Goal: Task Accomplishment & Management: Manage account settings

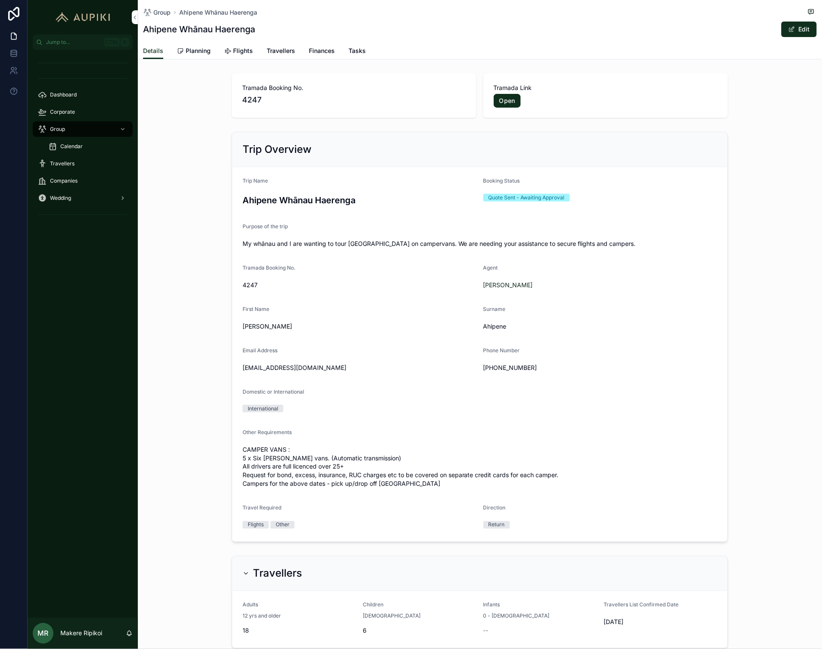
scroll to position [239, 0]
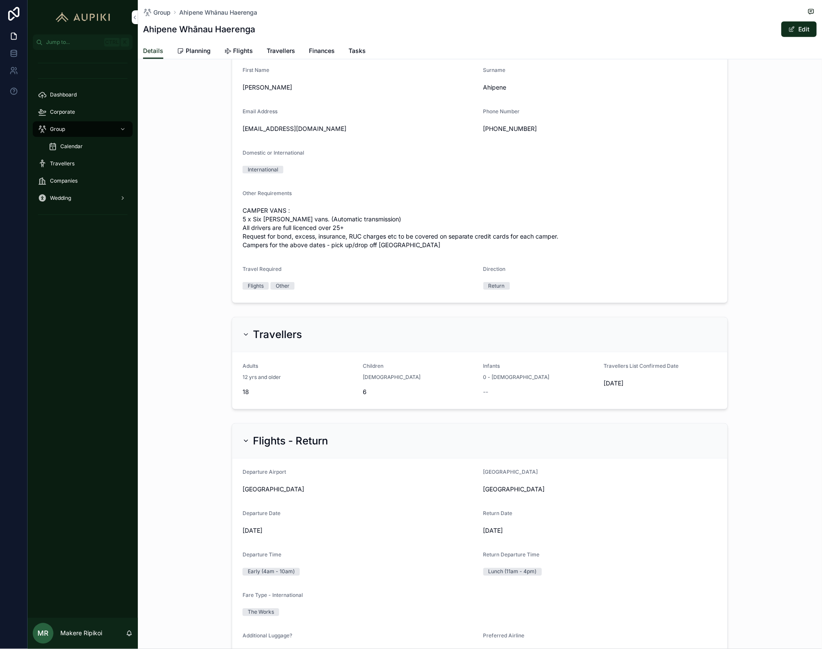
click at [59, 118] on div "Corporate" at bounding box center [83, 112] width 90 height 14
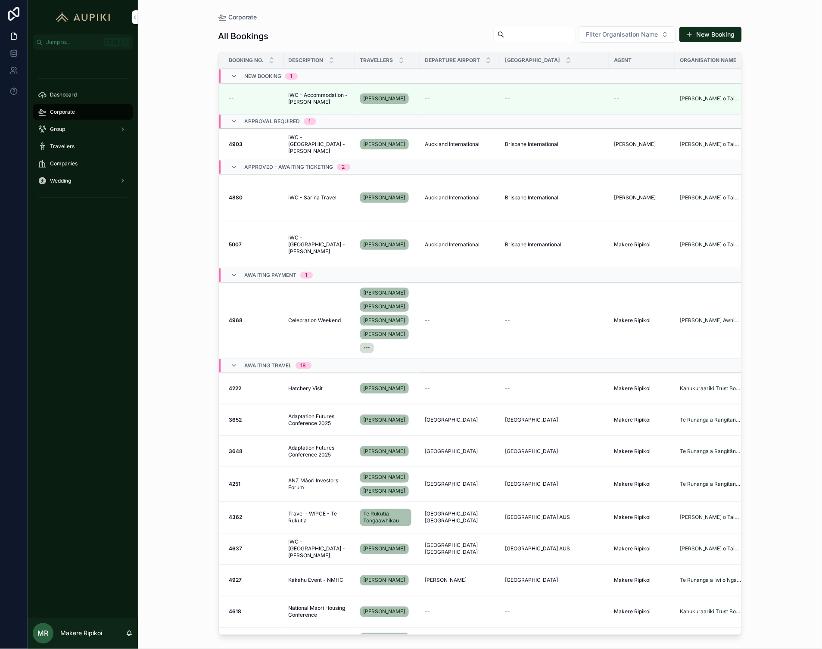
click at [63, 130] on span "Group" at bounding box center [57, 129] width 15 height 7
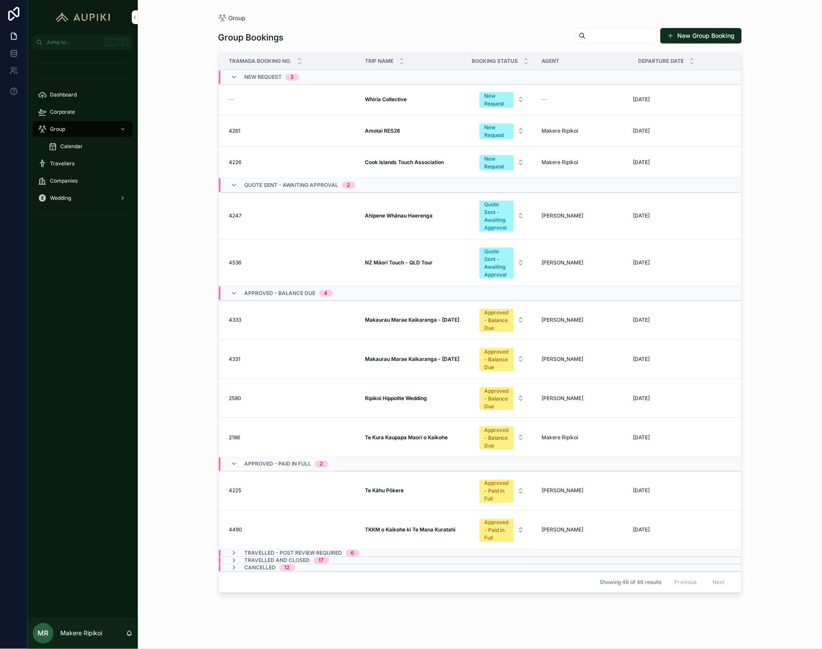
click at [62, 115] on span "Corporate" at bounding box center [62, 112] width 25 height 7
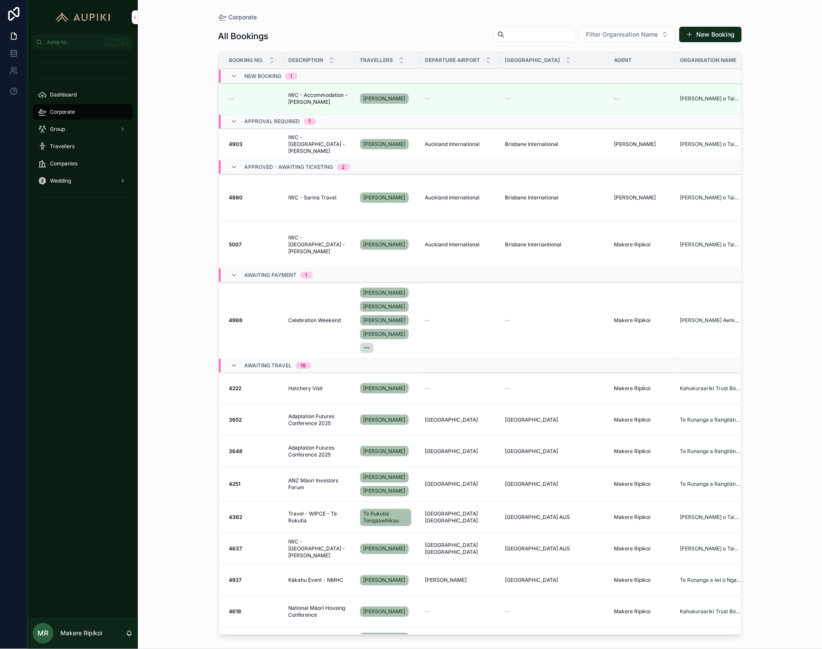
click at [317, 198] on span "IWC - Sarina Travel" at bounding box center [313, 197] width 48 height 7
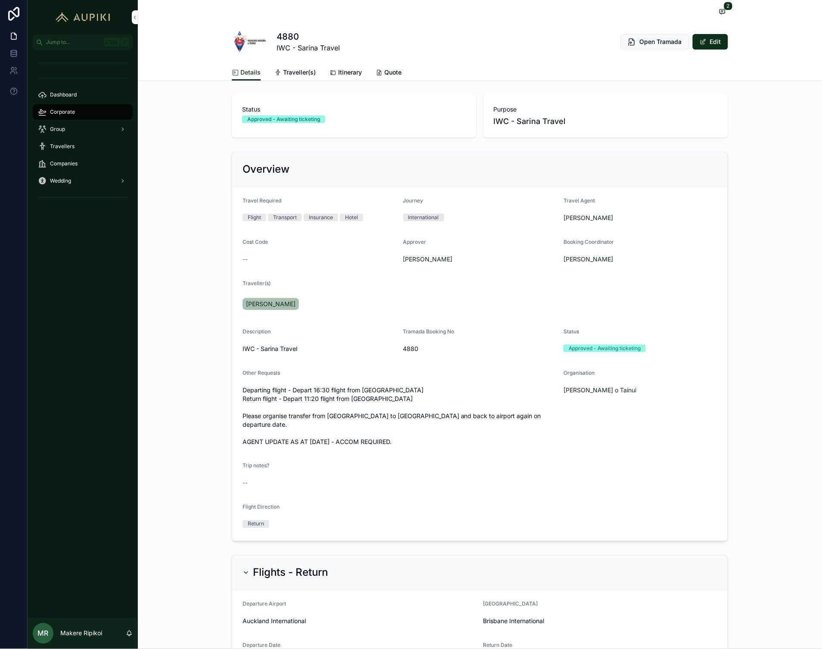
click at [391, 79] on link "Quote" at bounding box center [389, 73] width 26 height 17
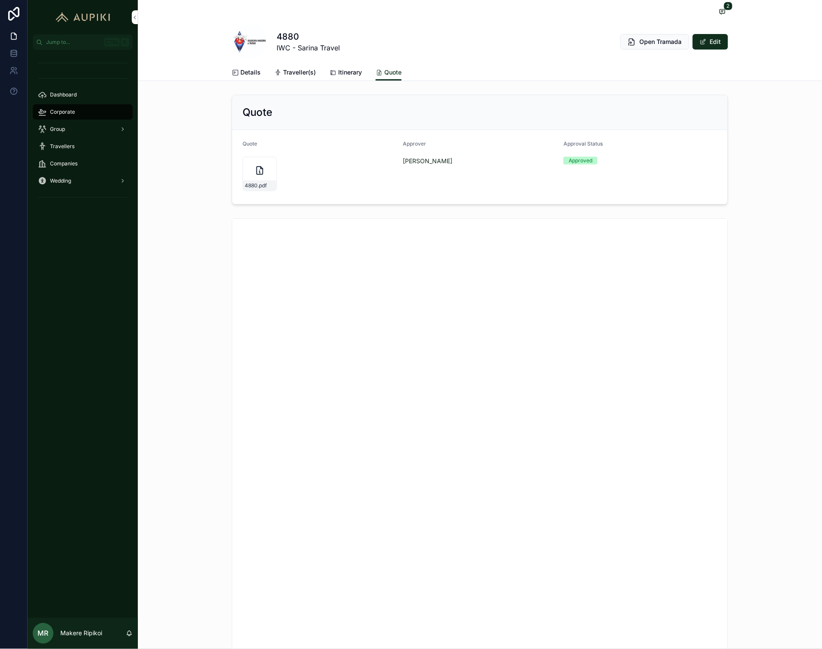
click at [59, 102] on link "Dashboard" at bounding box center [83, 95] width 100 height 16
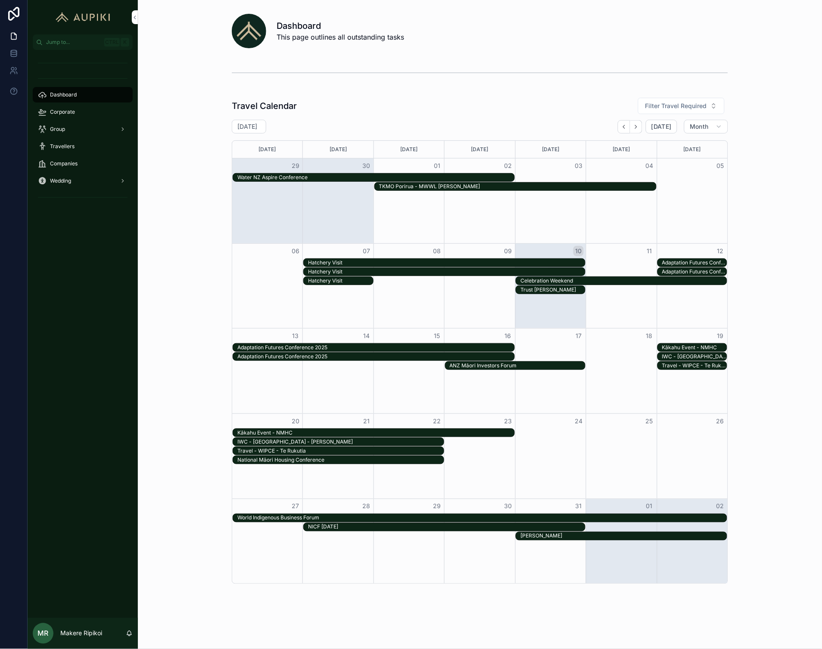
drag, startPoint x: 60, startPoint y: 108, endPoint x: 71, endPoint y: 107, distance: 11.2
click at [59, 108] on div "Corporate" at bounding box center [83, 112] width 90 height 14
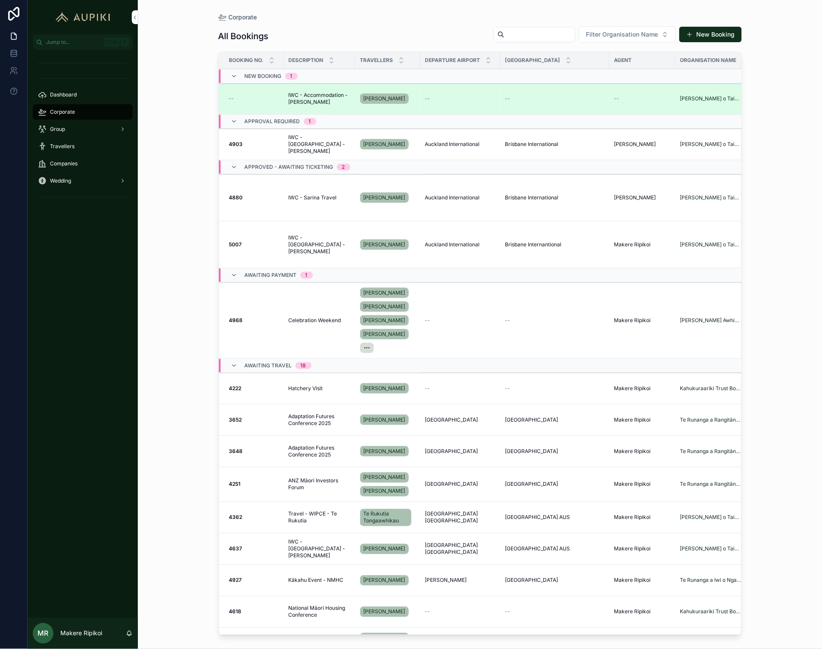
click at [319, 104] on span "IWC - Accommodation - [PERSON_NAME]" at bounding box center [319, 99] width 61 height 14
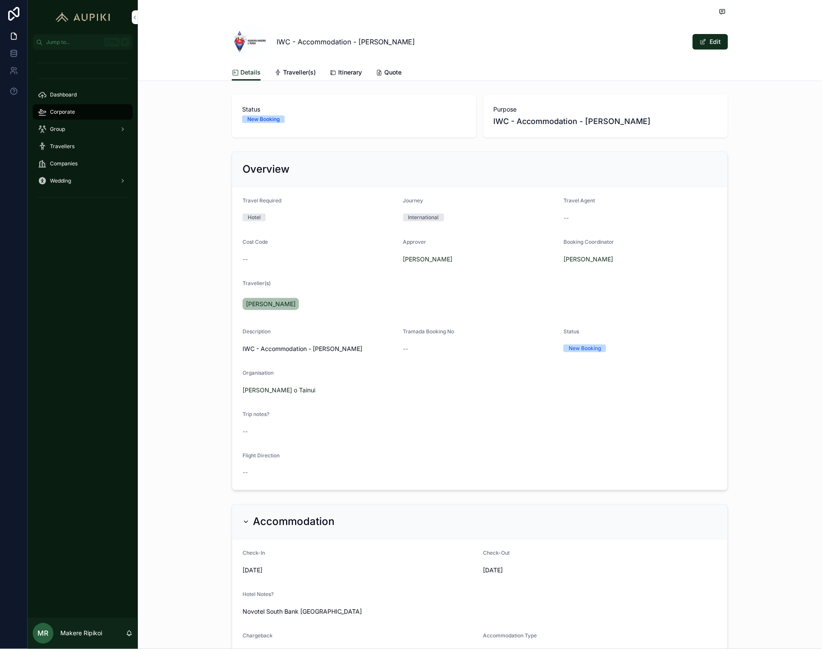
click at [376, 69] on icon "scrollable content" at bounding box center [379, 72] width 7 height 7
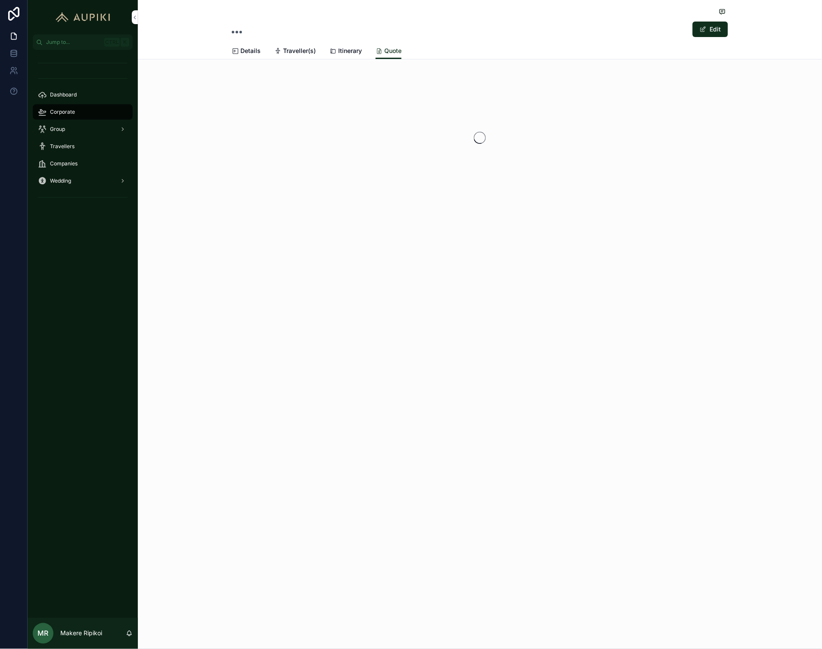
click at [761, 28] on div "Edit Quote Details Traveller(s) Itinerary Quote" at bounding box center [480, 29] width 684 height 59
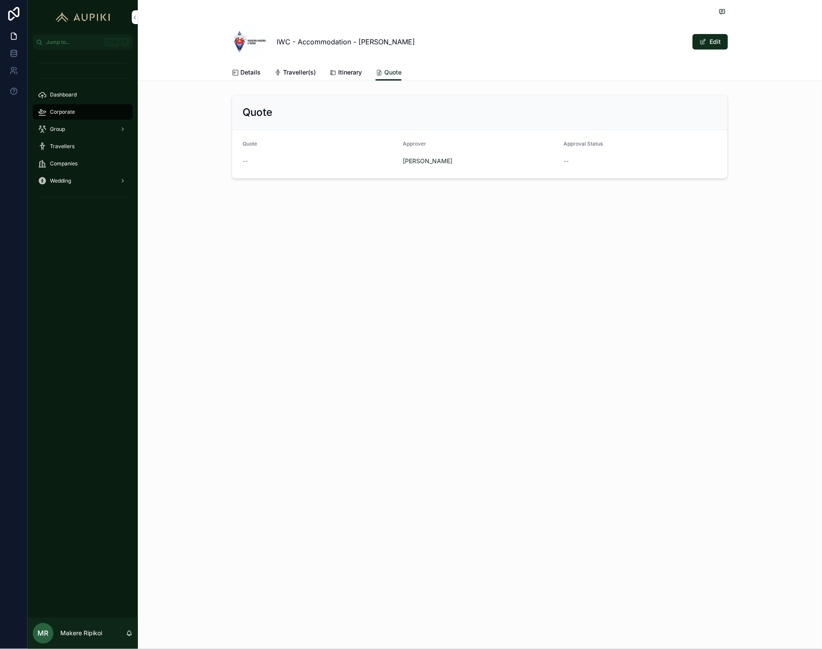
click at [235, 72] on icon "scrollable content" at bounding box center [235, 72] width 7 height 7
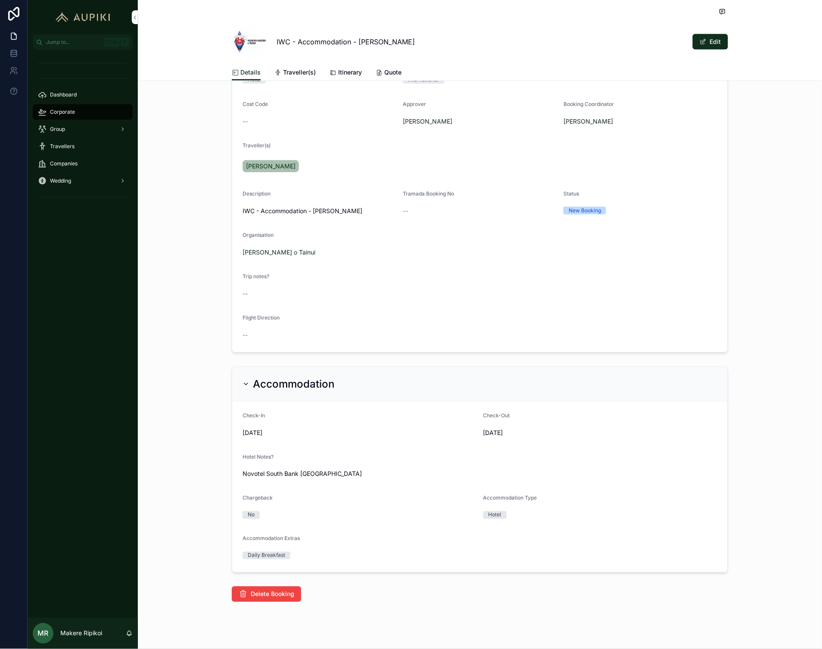
scroll to position [149, 0]
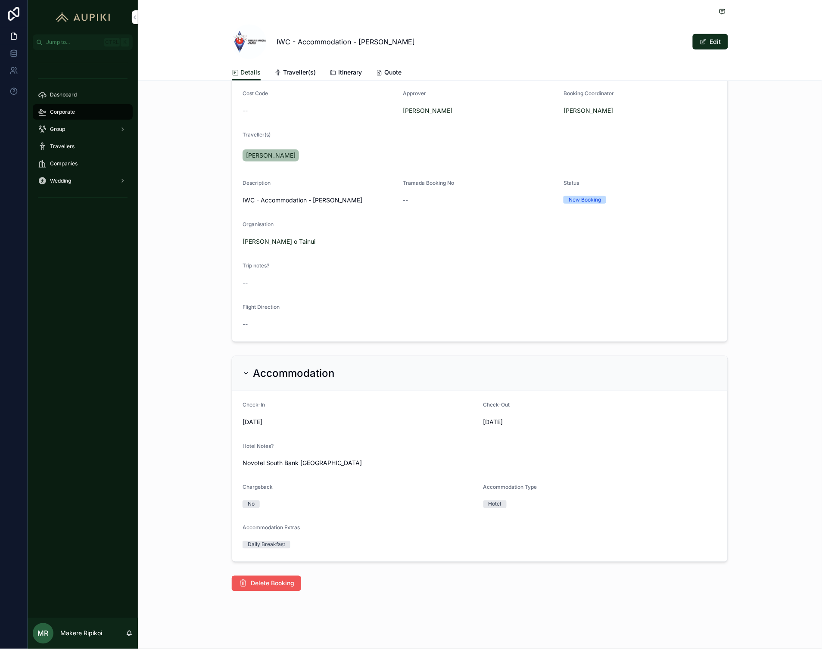
click at [273, 576] on button "Delete Booking" at bounding box center [266, 584] width 69 height 16
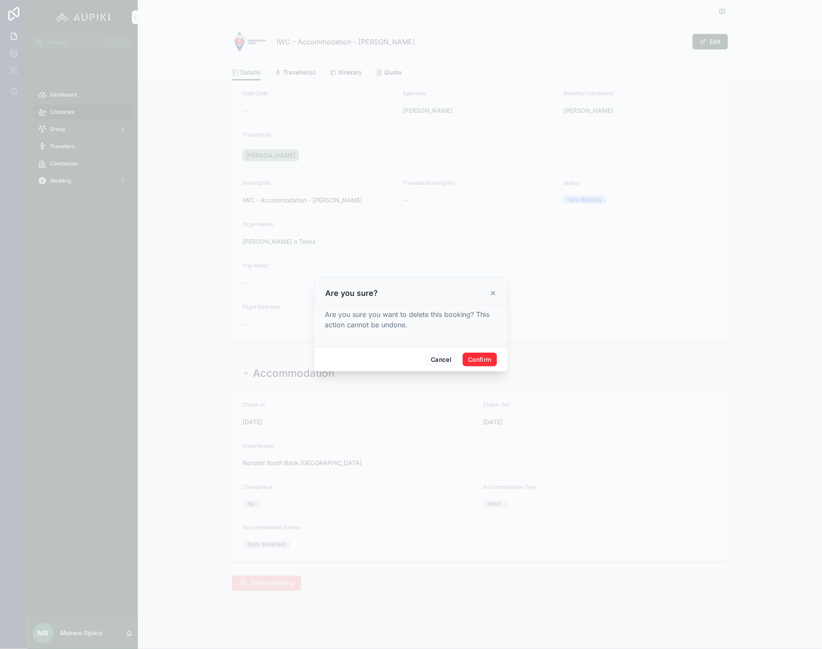
click at [477, 359] on button "Confirm" at bounding box center [480, 360] width 34 height 14
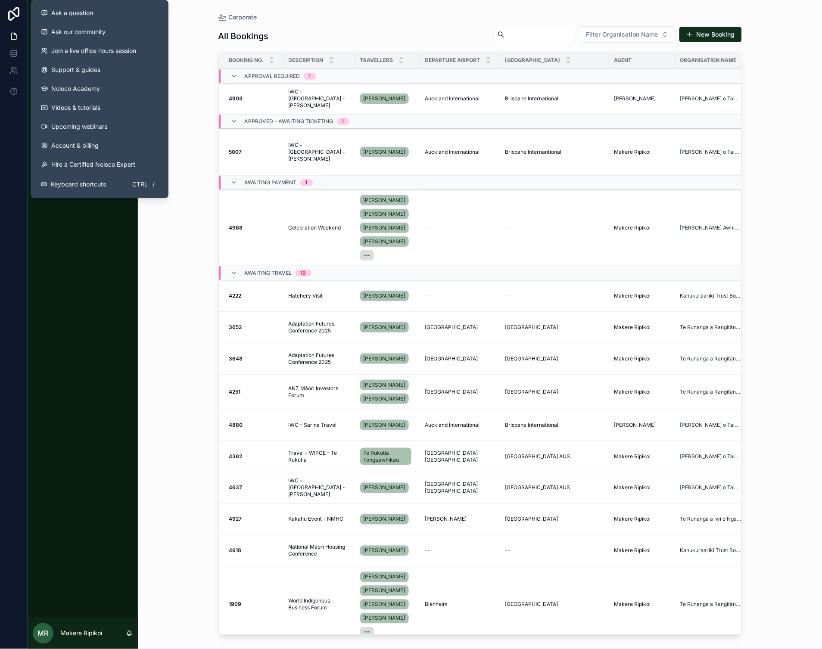
click at [109, 438] on div "Dashboard Corporate Group Travellers Companies Wedding" at bounding box center [83, 334] width 110 height 568
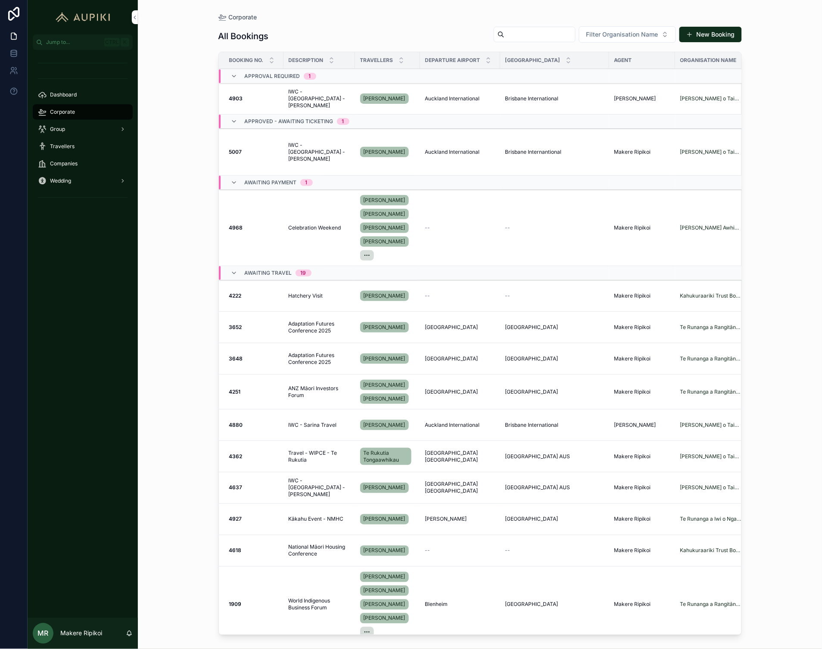
click at [87, 124] on div "Group" at bounding box center [83, 129] width 90 height 14
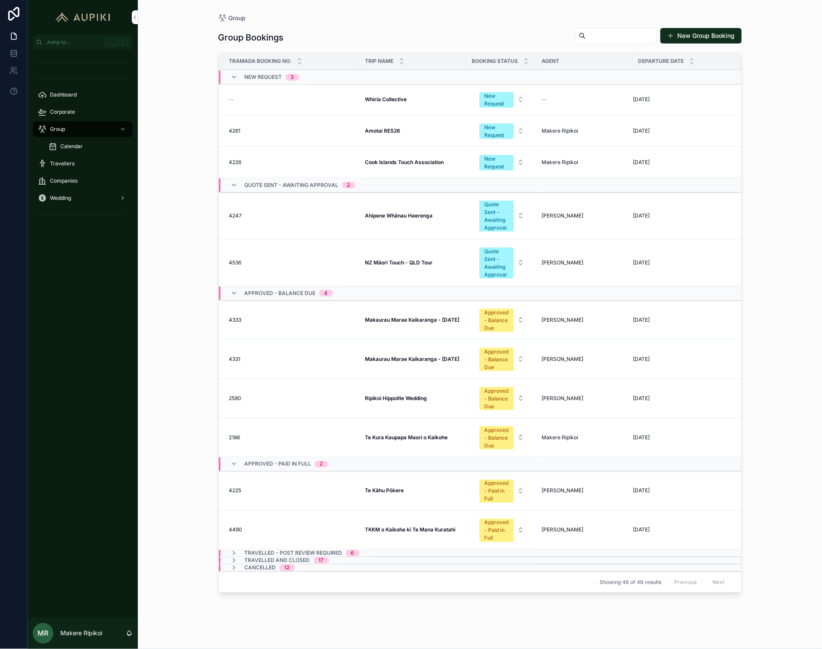
click at [272, 91] on td "--" at bounding box center [289, 99] width 141 height 31
click at [291, 96] on div "--" at bounding box center [292, 99] width 126 height 7
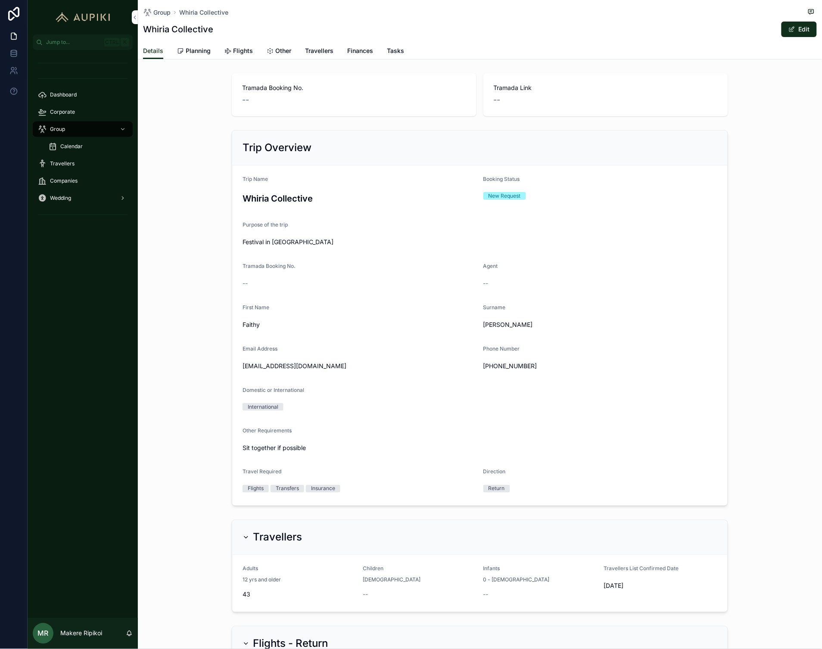
click at [78, 107] on div "Corporate" at bounding box center [83, 112] width 90 height 14
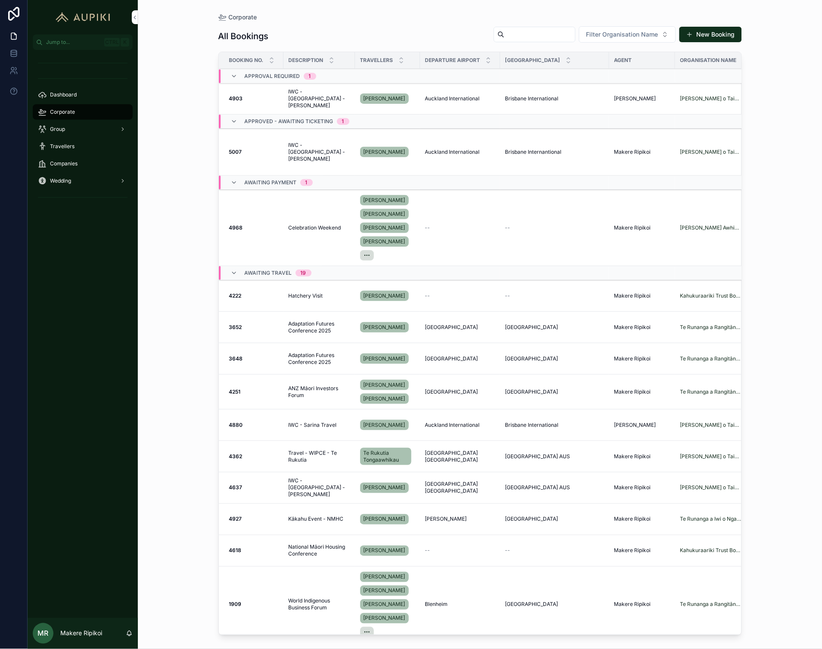
click at [326, 146] on span "IWC - [GEOGRAPHIC_DATA] - [PERSON_NAME]" at bounding box center [319, 152] width 61 height 21
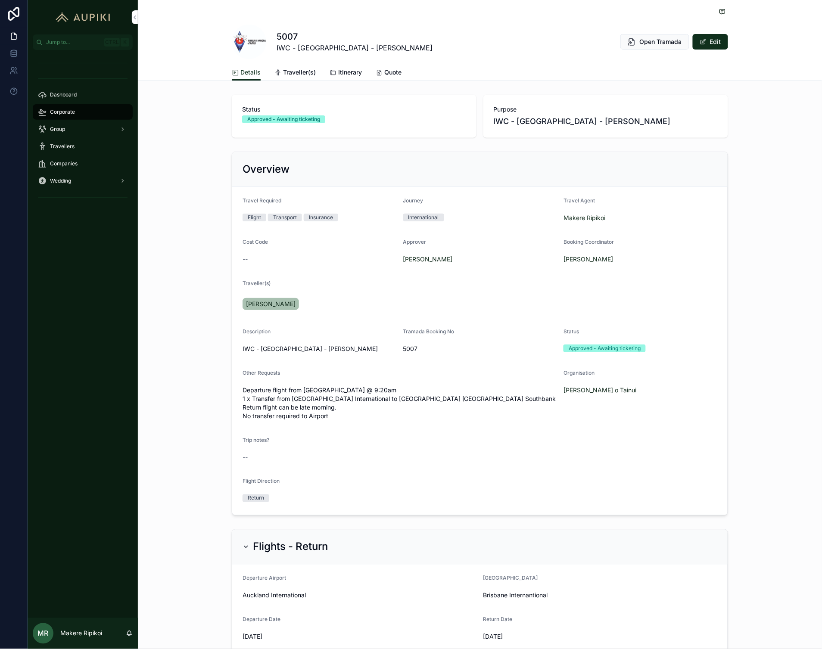
click at [298, 72] on span "Traveller(s)" at bounding box center [299, 72] width 33 height 9
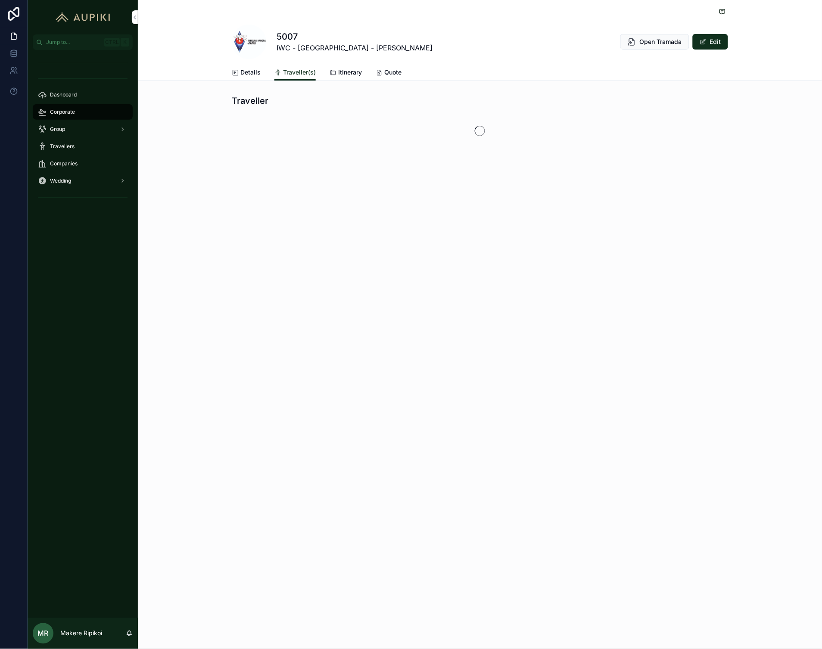
click at [393, 69] on span "Quote" at bounding box center [392, 72] width 17 height 9
click at [260, 180] on div "5007 .pdf" at bounding box center [260, 185] width 34 height 10
